Goal: Task Accomplishment & Management: Use online tool/utility

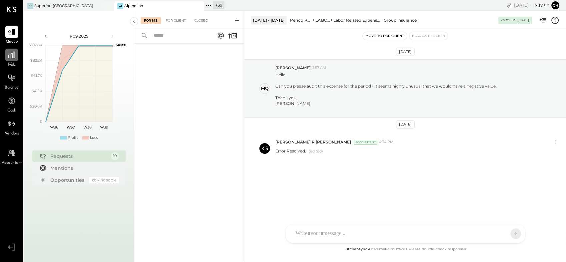
click at [8, 53] on icon at bounding box center [11, 55] width 9 height 9
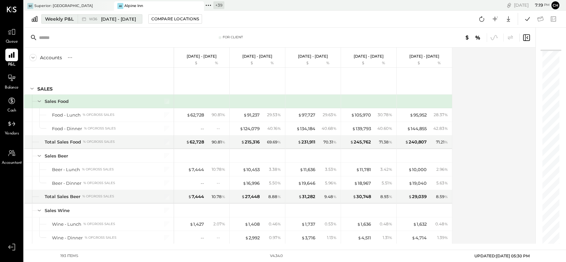
click at [55, 18] on div "Weekly P&L" at bounding box center [59, 19] width 29 height 7
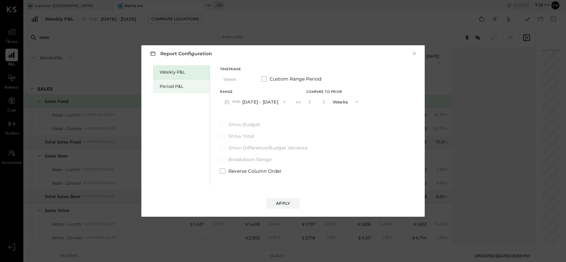
click at [169, 86] on div "Period P&L" at bounding box center [183, 86] width 47 height 6
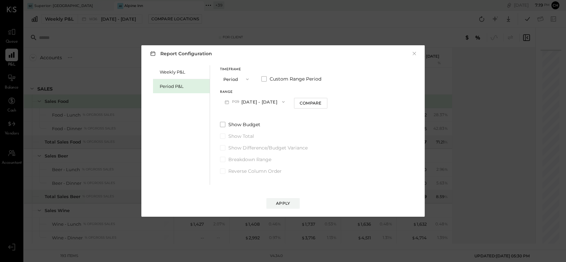
click at [281, 101] on icon "button" at bounding box center [283, 101] width 5 height 5
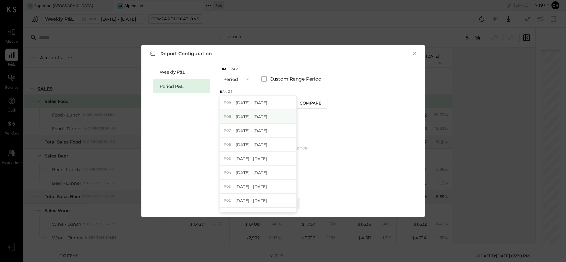
click at [264, 113] on div "P08 [DATE] - [DATE]" at bounding box center [258, 117] width 76 height 14
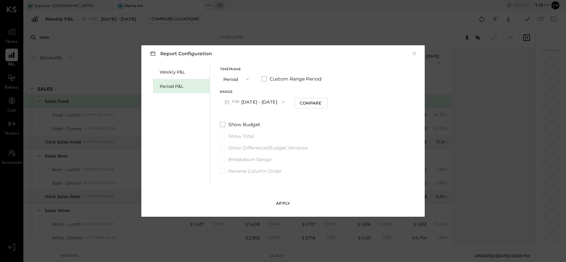
click at [281, 203] on div "Apply" at bounding box center [283, 204] width 14 height 6
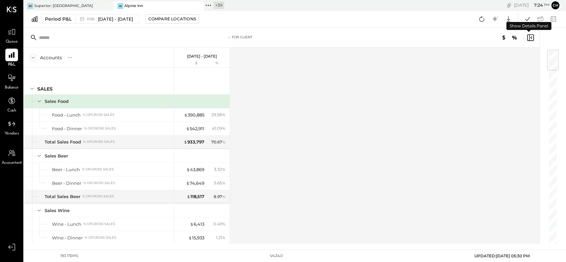
click at [533, 38] on icon at bounding box center [530, 37] width 7 height 7
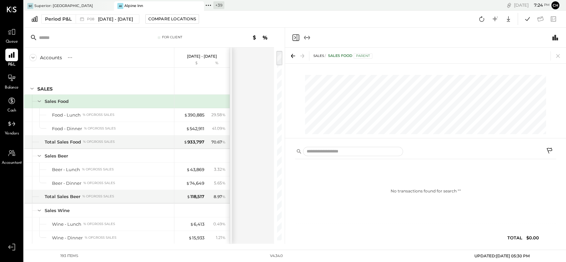
click at [294, 42] on div at bounding box center [425, 38] width 281 height 20
click at [294, 36] on icon "Close panel" at bounding box center [295, 37] width 2 height 3
